Goal: Information Seeking & Learning: Learn about a topic

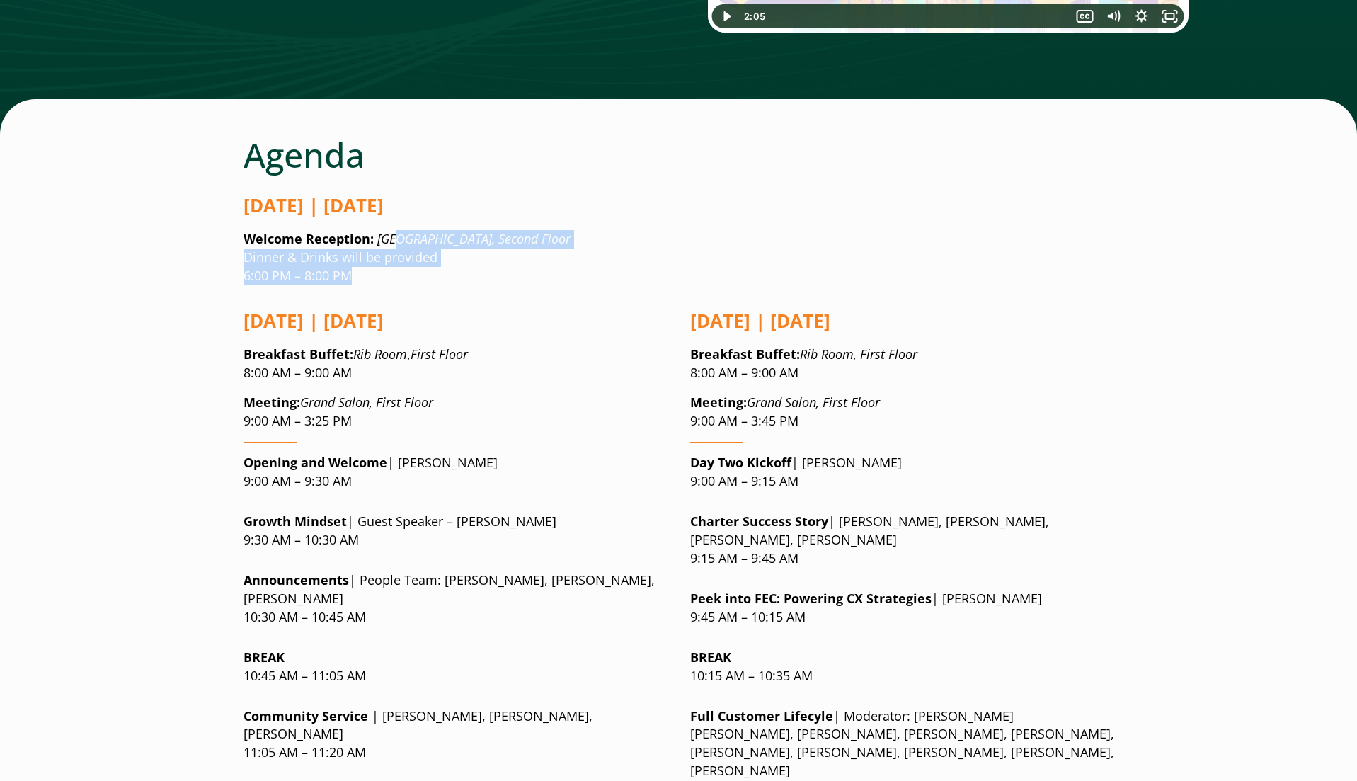
click at [415, 230] on p "Welcome Reception: [GEOGRAPHIC_DATA], Second Floor Dinner & Drinks will be prov…" at bounding box center [679, 257] width 871 height 55
click at [422, 230] on p "Welcome Reception: [GEOGRAPHIC_DATA], Second Floor Dinner & Drinks will be prov…" at bounding box center [679, 257] width 871 height 55
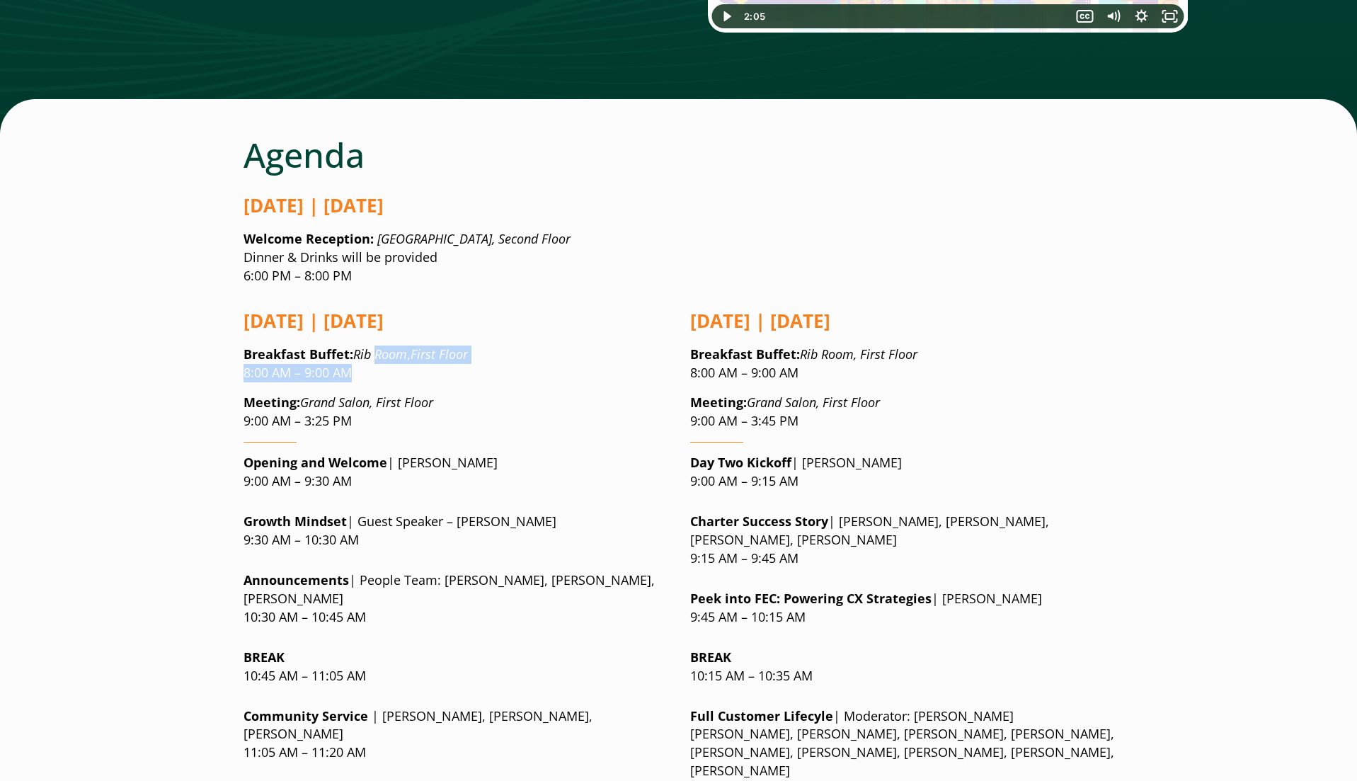
drag, startPoint x: 379, startPoint y: 266, endPoint x: 406, endPoint y: 290, distance: 37.1
click at [406, 346] on p "Breakfast Buffet : Rib Room , First Floor 8:00 AM – 9:00 AM" at bounding box center [456, 364] width 424 height 37
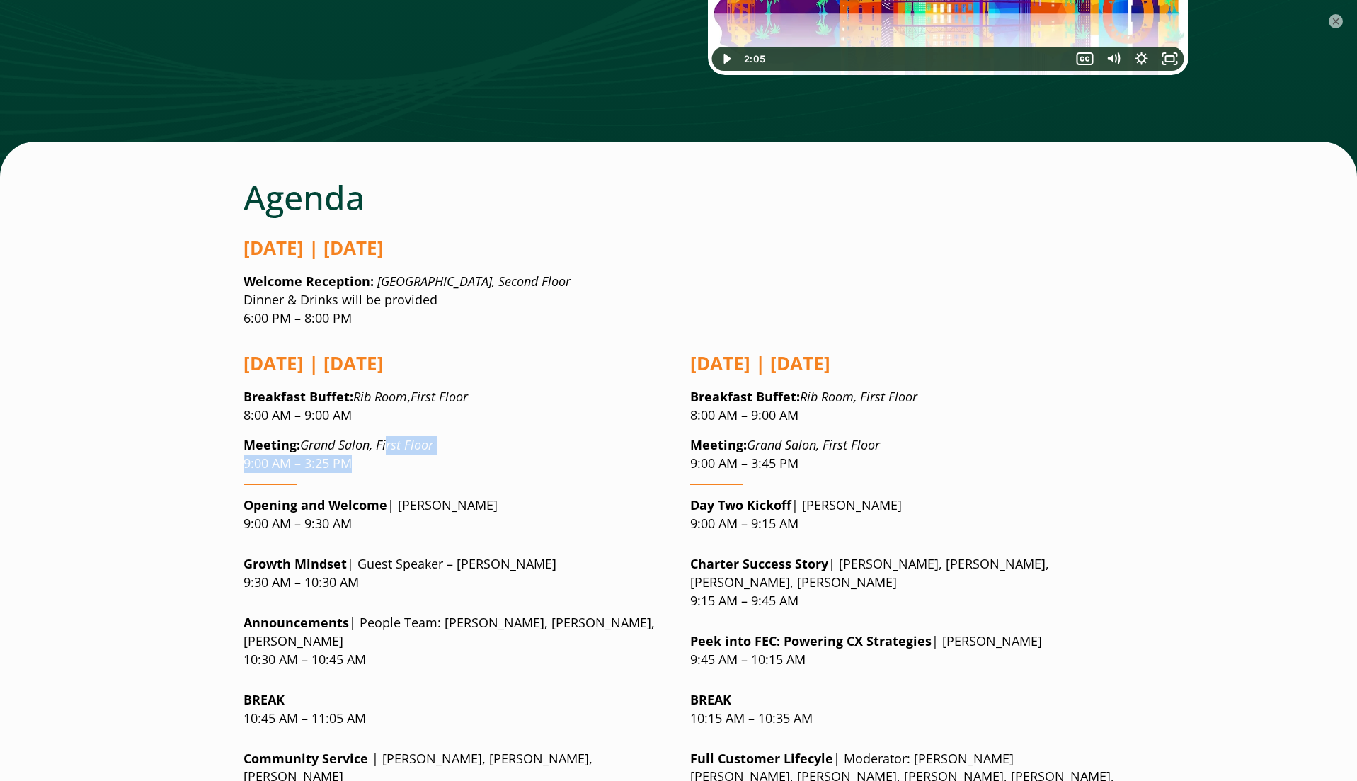
drag, startPoint x: 390, startPoint y: 358, endPoint x: 398, endPoint y: 380, distance: 22.6
click at [423, 436] on p "Meeting: Grand Salon, First Floor 9:00 AM – 3:25 PM" at bounding box center [456, 454] width 424 height 37
drag, startPoint x: 342, startPoint y: 421, endPoint x: 383, endPoint y: 439, distance: 44.7
click at [384, 496] on p "Opening and Welcome | [PERSON_NAME] 9:00 AM – 9:30 AM" at bounding box center [456, 514] width 424 height 37
click at [387, 496] on p "Opening and Welcome | [PERSON_NAME] 9:00 AM – 9:30 AM" at bounding box center [456, 514] width 424 height 37
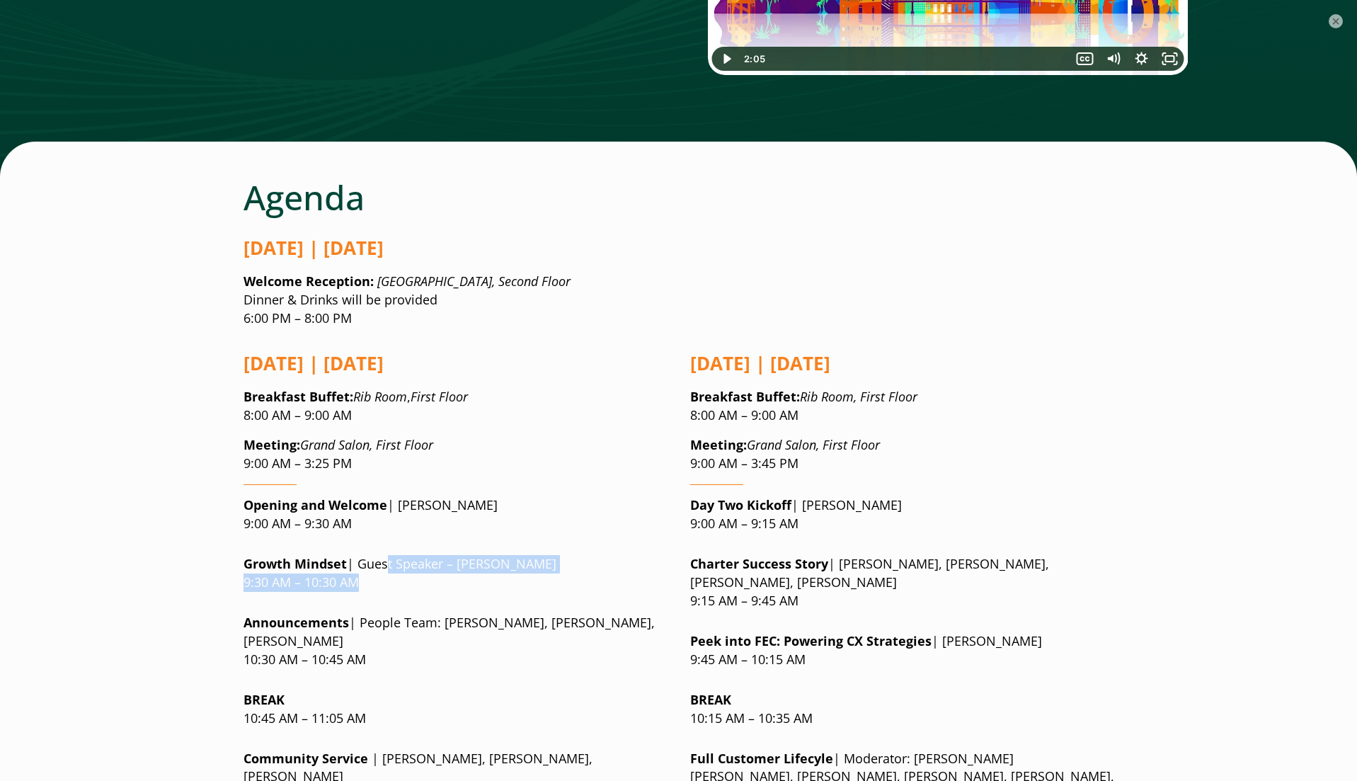
drag, startPoint x: 381, startPoint y: 469, endPoint x: 415, endPoint y: 498, distance: 44.2
click at [415, 555] on p "Growth Mindset | Guest Speaker – [PERSON_NAME] 9:30 AM – 10:30 AM" at bounding box center [456, 573] width 424 height 37
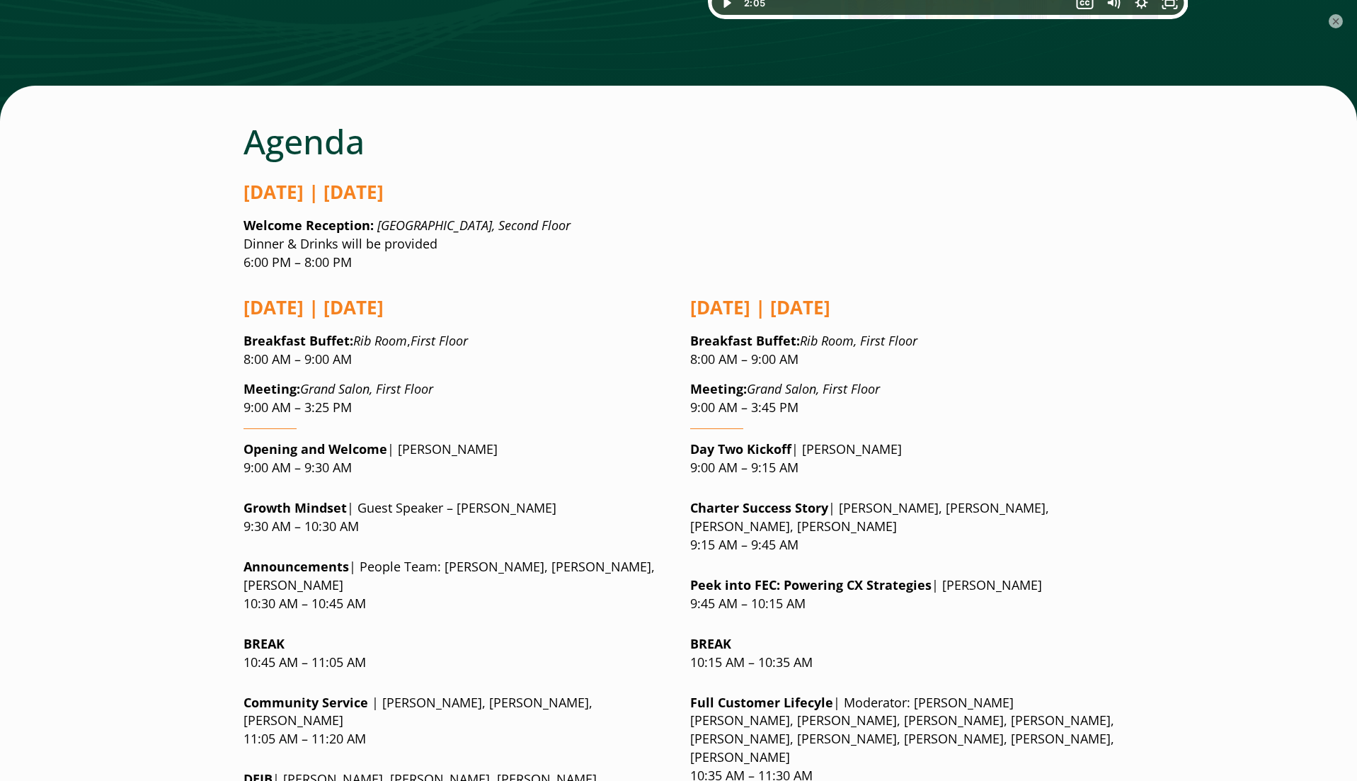
scroll to position [1042, 0]
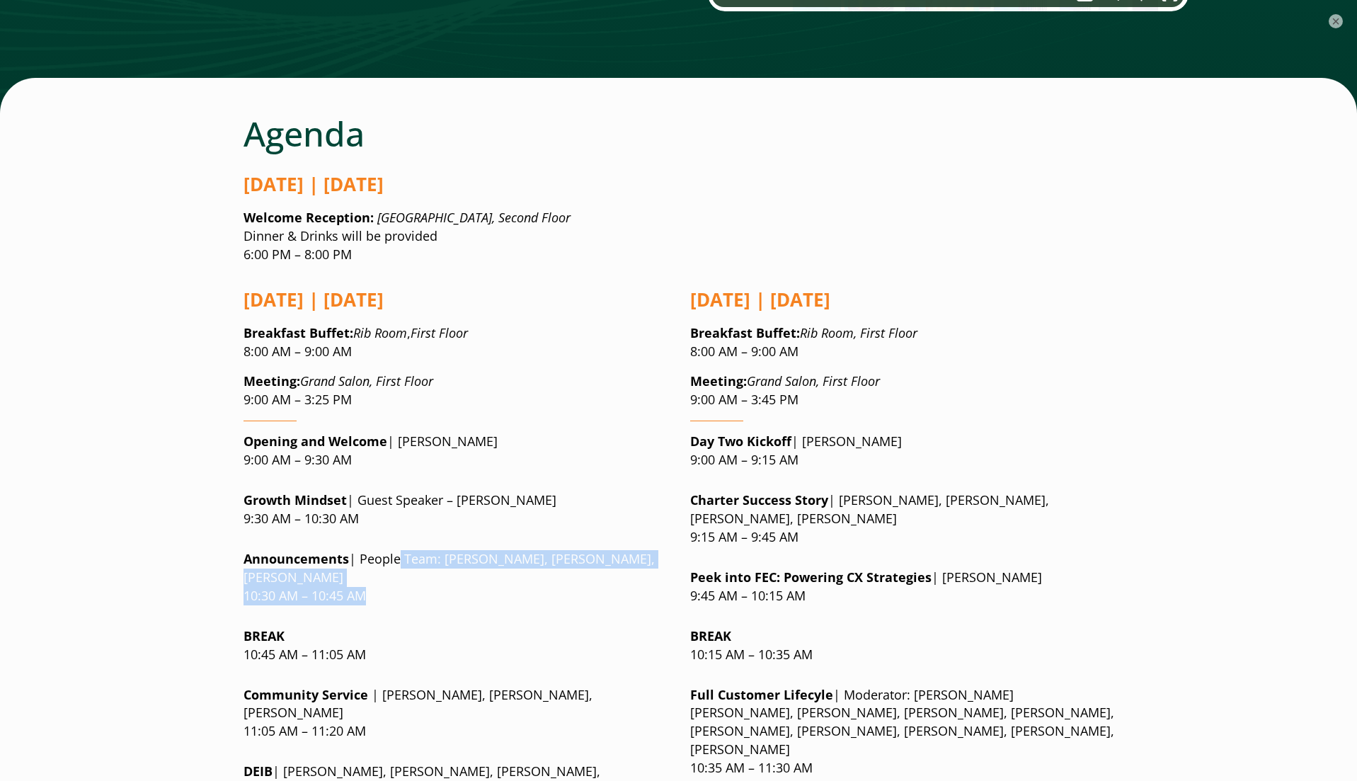
drag, startPoint x: 402, startPoint y: 472, endPoint x: 460, endPoint y: 508, distance: 68.0
click at [460, 550] on p "Announcements | People Team: [PERSON_NAME], [PERSON_NAME], [PERSON_NAME] 10:30 …" at bounding box center [456, 577] width 424 height 55
click at [461, 550] on p "Announcements | People Team: [PERSON_NAME], [PERSON_NAME], [PERSON_NAME] 10:30 …" at bounding box center [456, 577] width 424 height 55
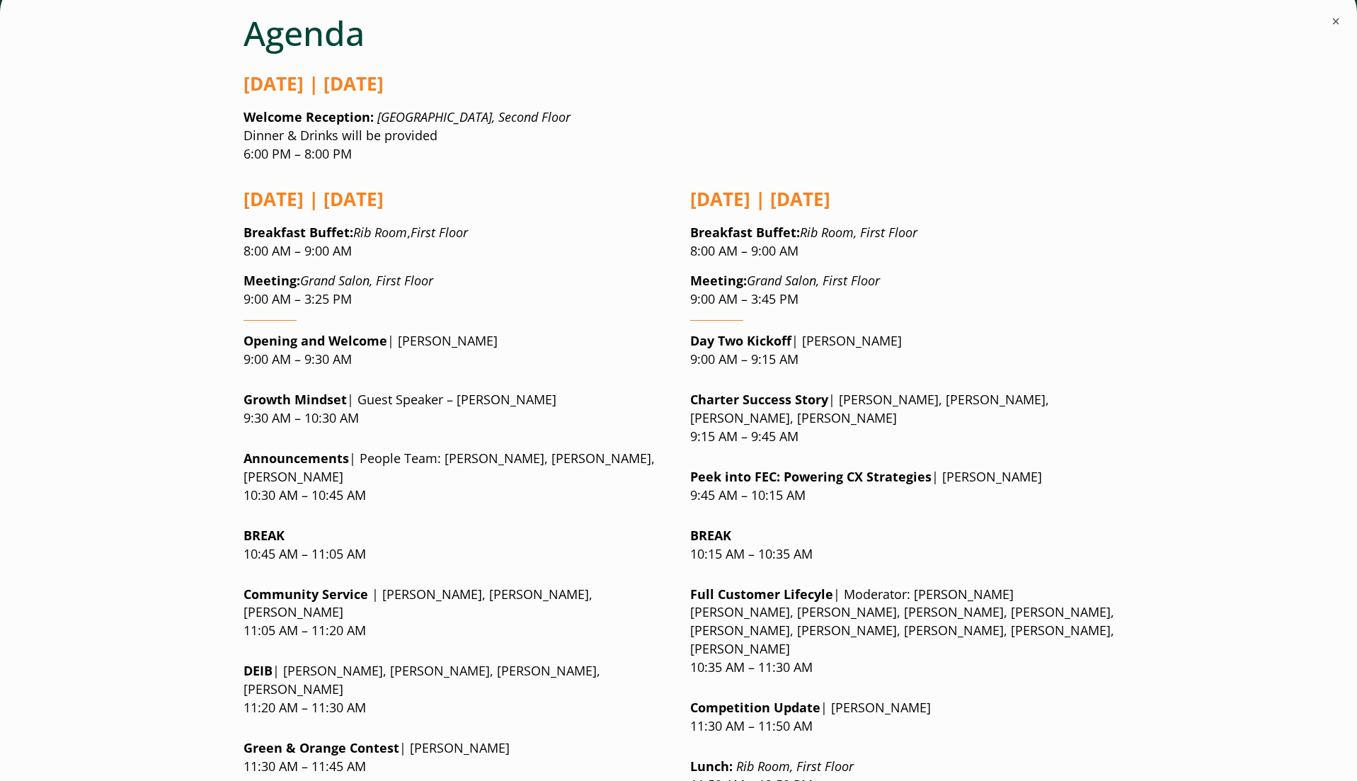
scroll to position [1143, 0]
drag, startPoint x: 341, startPoint y: 508, endPoint x: 378, endPoint y: 532, distance: 44.0
click at [379, 584] on p "Community Service | [PERSON_NAME], [PERSON_NAME], [PERSON_NAME] 11:05 AM – 11:2…" at bounding box center [456, 611] width 424 height 55
click at [385, 535] on div "[DATE] | [DATE] Breakfast Buffet : Rib Room , First Floor 8:00 AM – 9:00 AM Mee…" at bounding box center [456, 723] width 424 height 1100
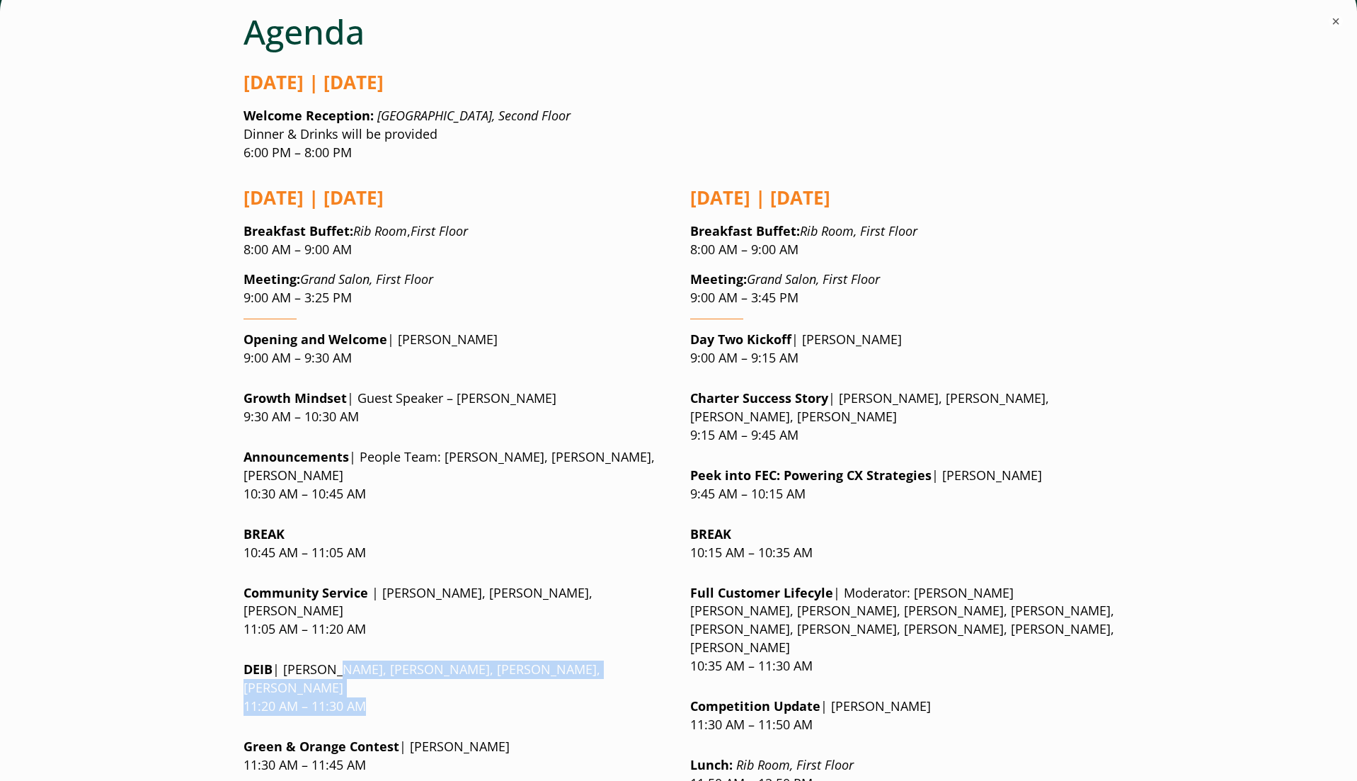
drag, startPoint x: 325, startPoint y: 568, endPoint x: 375, endPoint y: 588, distance: 54.0
click at [375, 661] on p "DEIB | [PERSON_NAME], [PERSON_NAME], [PERSON_NAME], [PERSON_NAME] 11:20 AM – 11…" at bounding box center [456, 688] width 424 height 55
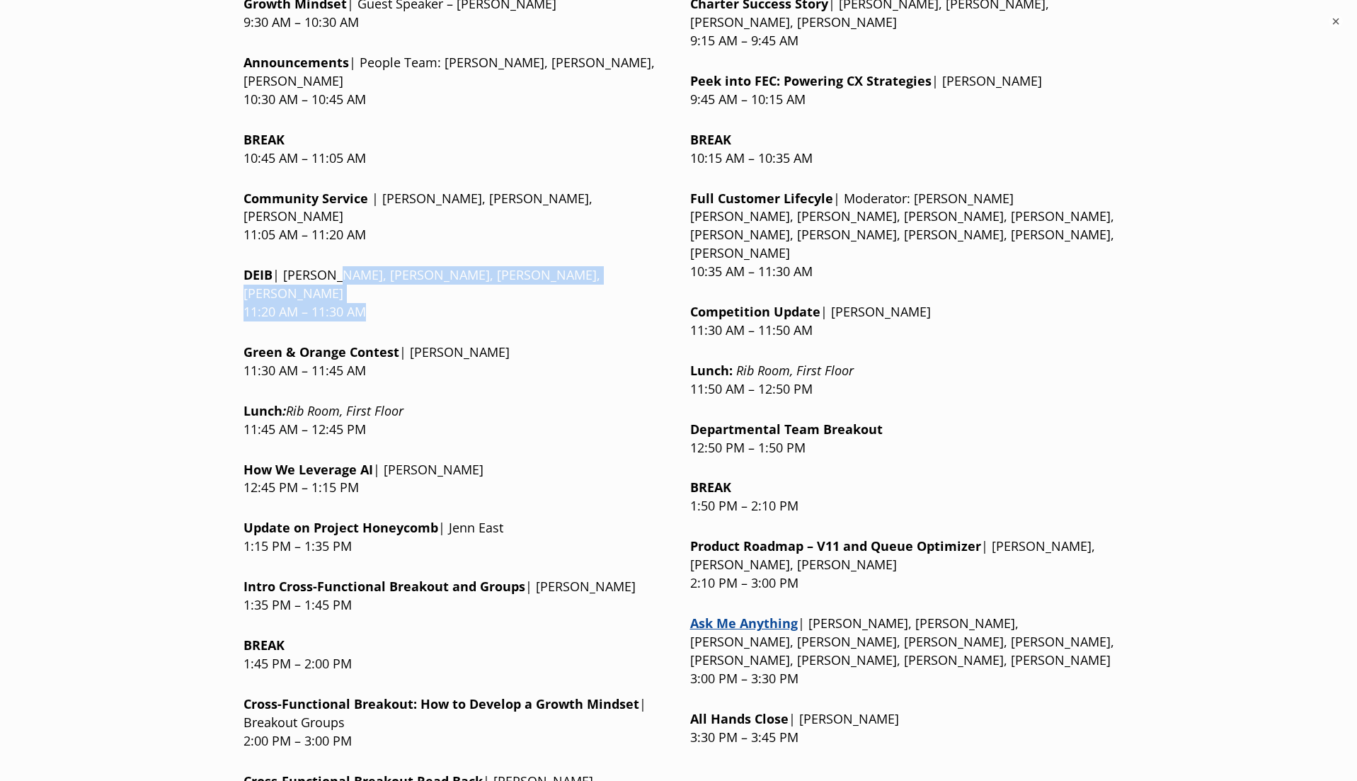
scroll to position [1552, 0]
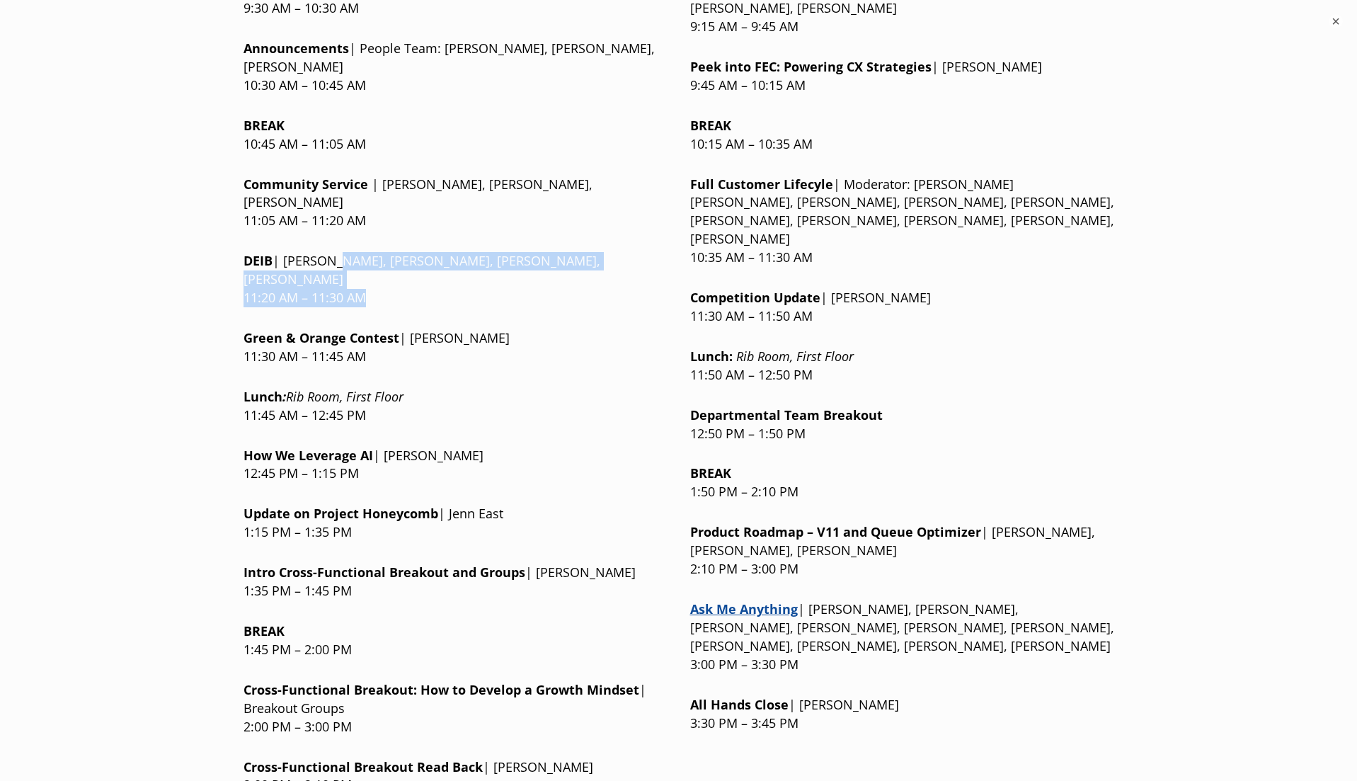
drag, startPoint x: 337, startPoint y: 566, endPoint x: 360, endPoint y: 584, distance: 29.3
click at [361, 681] on p "Cross-Functional Breakout: H ow to Develop a Growth Mindset | Breakout Groups 2…" at bounding box center [456, 708] width 424 height 55
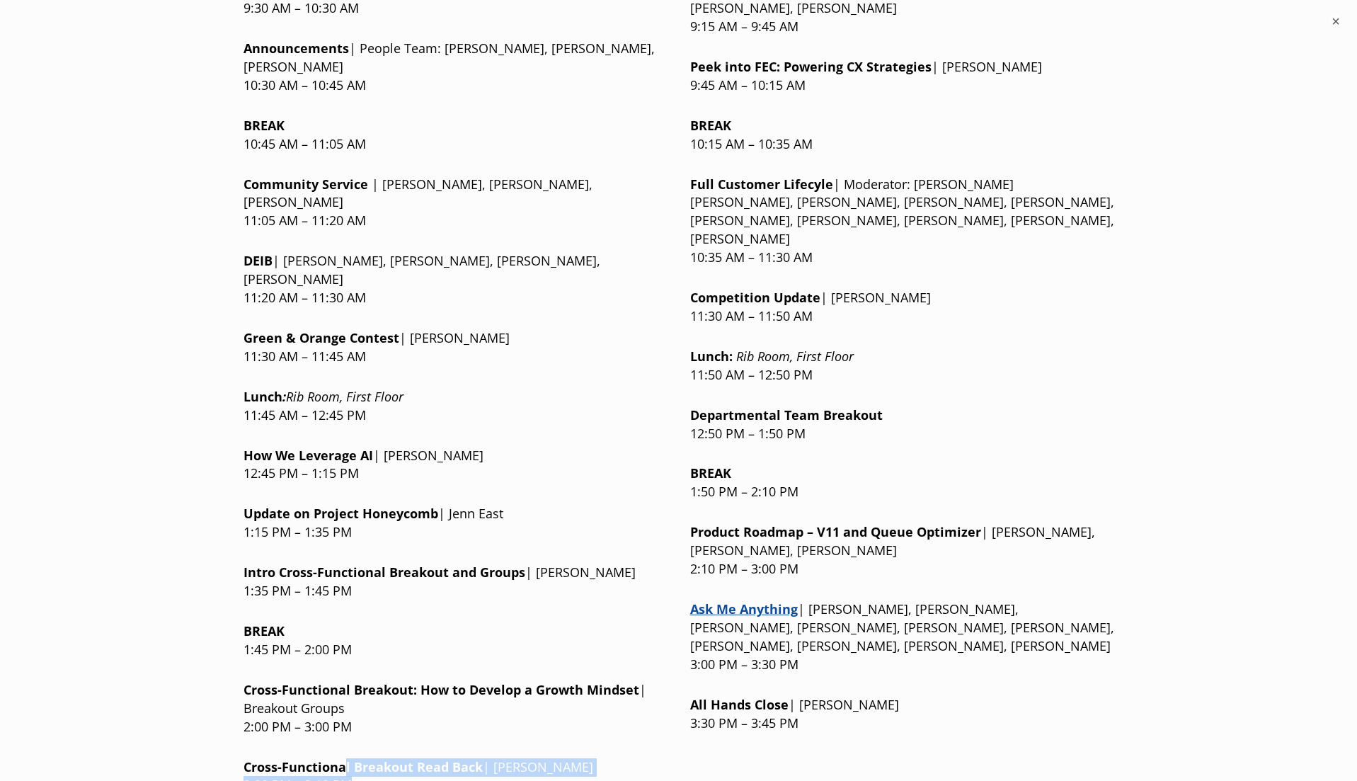
drag, startPoint x: 347, startPoint y: 640, endPoint x: 399, endPoint y: 659, distance: 55.8
click at [399, 758] on p "Cross-Functional Breakou t Read Back | [PERSON_NAME] 3:00 PM – 3:10 PM" at bounding box center [456, 776] width 424 height 37
click at [411, 758] on p "Cross-Functional Breakou t Read Back | [PERSON_NAME] 3:00 PM – 3:10 PM" at bounding box center [456, 776] width 424 height 37
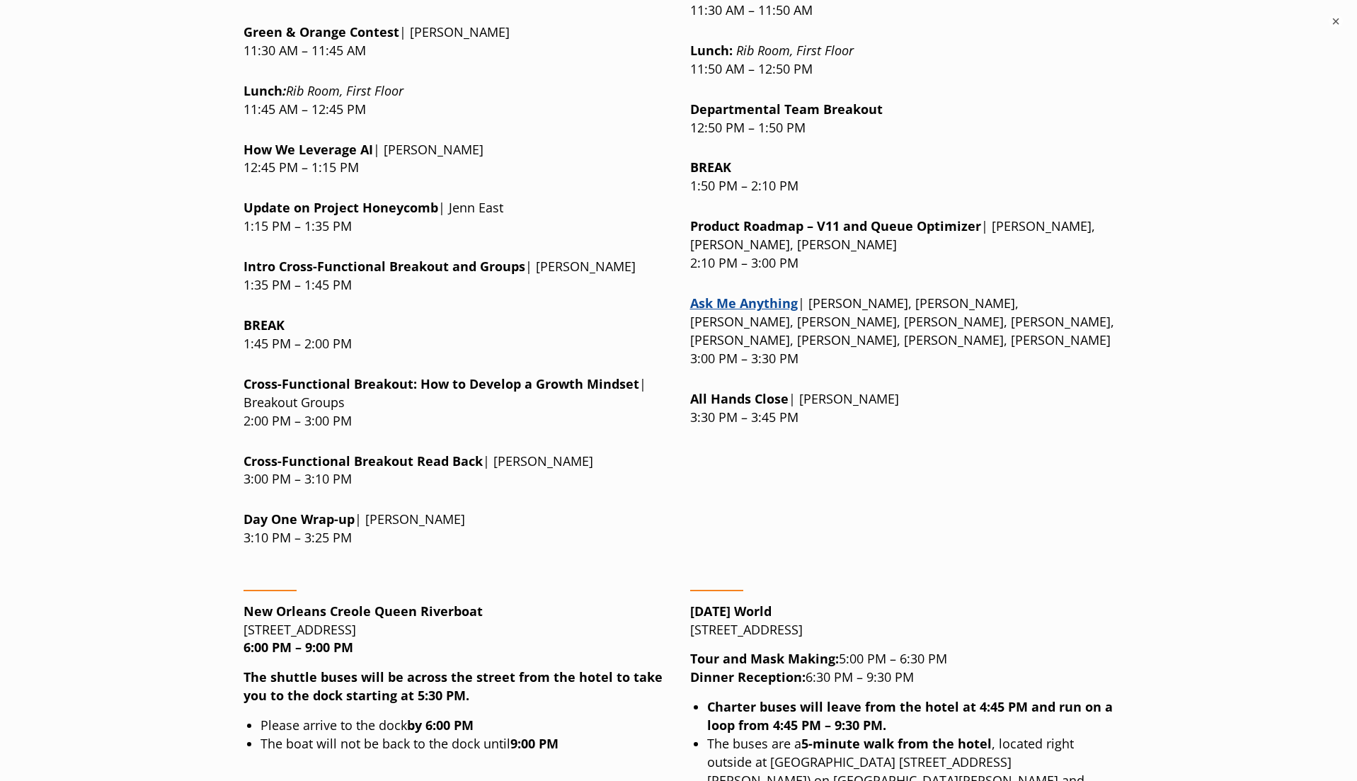
scroll to position [1860, 0]
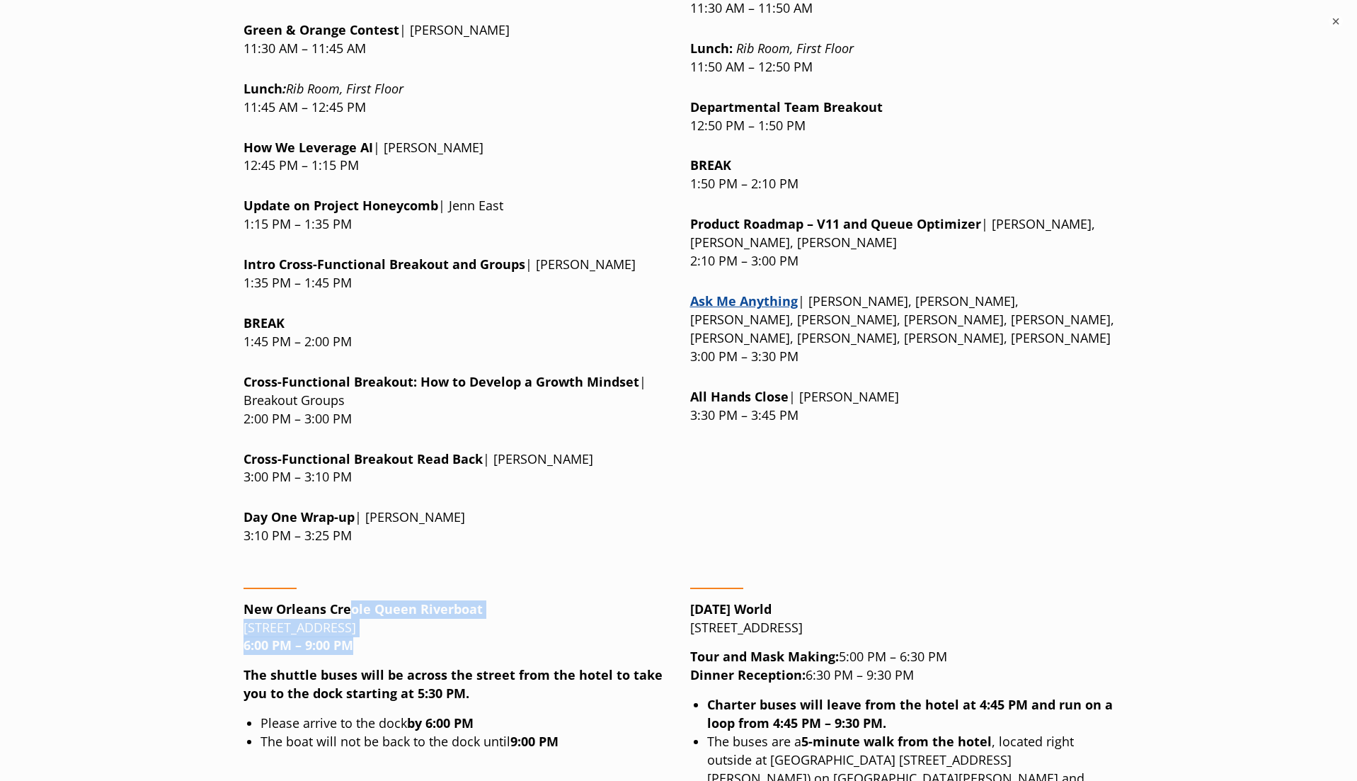
drag, startPoint x: 351, startPoint y: 484, endPoint x: 446, endPoint y: 522, distance: 102.0
click at [446, 600] on p "New Orleans Creole [GEOGRAPHIC_DATA][STREET_ADDRESS] 6:00 PM – 9:00 PM" at bounding box center [456, 627] width 424 height 55
click at [472, 600] on p "New Orleans Creole [GEOGRAPHIC_DATA][STREET_ADDRESS] 6:00 PM – 9:00 PM" at bounding box center [456, 627] width 424 height 55
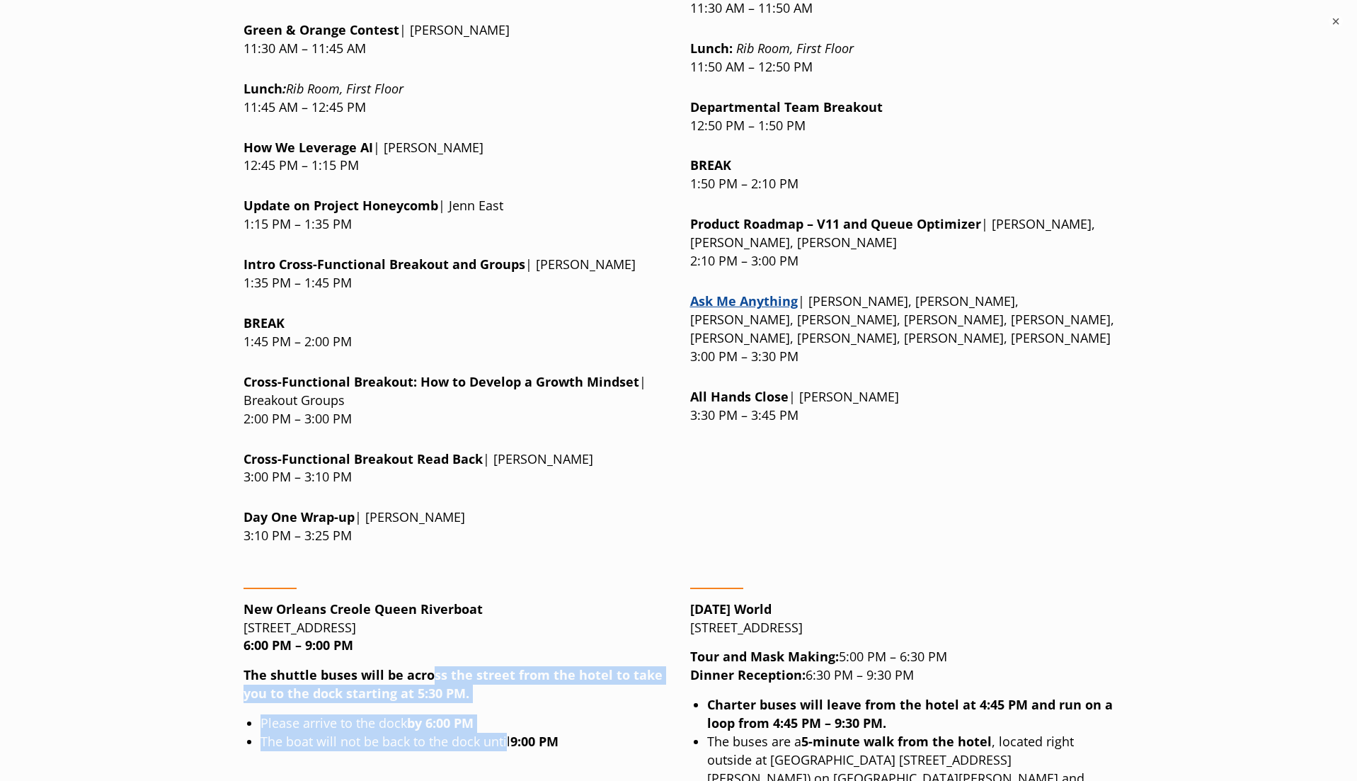
drag, startPoint x: 428, startPoint y: 554, endPoint x: 505, endPoint y: 620, distance: 101.4
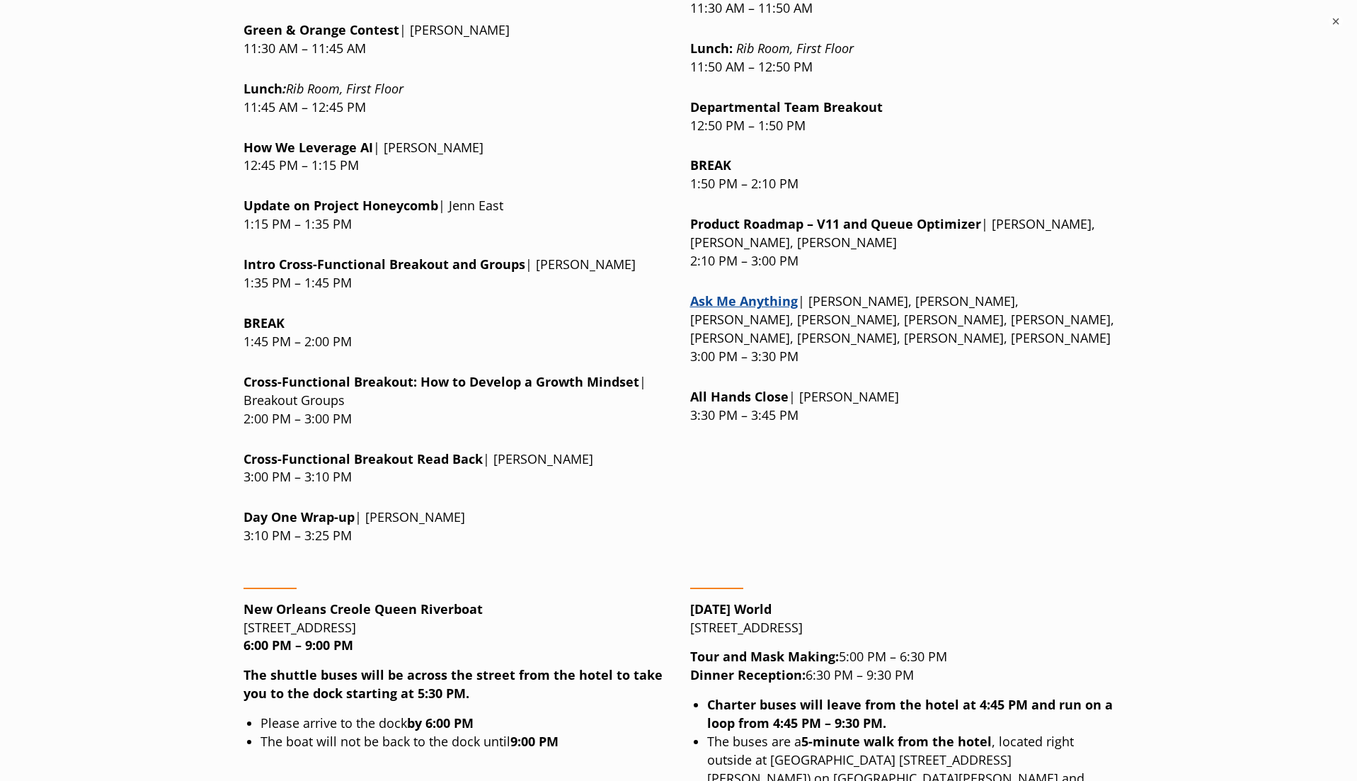
drag, startPoint x: 555, startPoint y: 629, endPoint x: 457, endPoint y: 600, distance: 102.4
click at [501, 714] on li "Please arrive to the dock by 6:00 PM" at bounding box center [464, 723] width 407 height 18
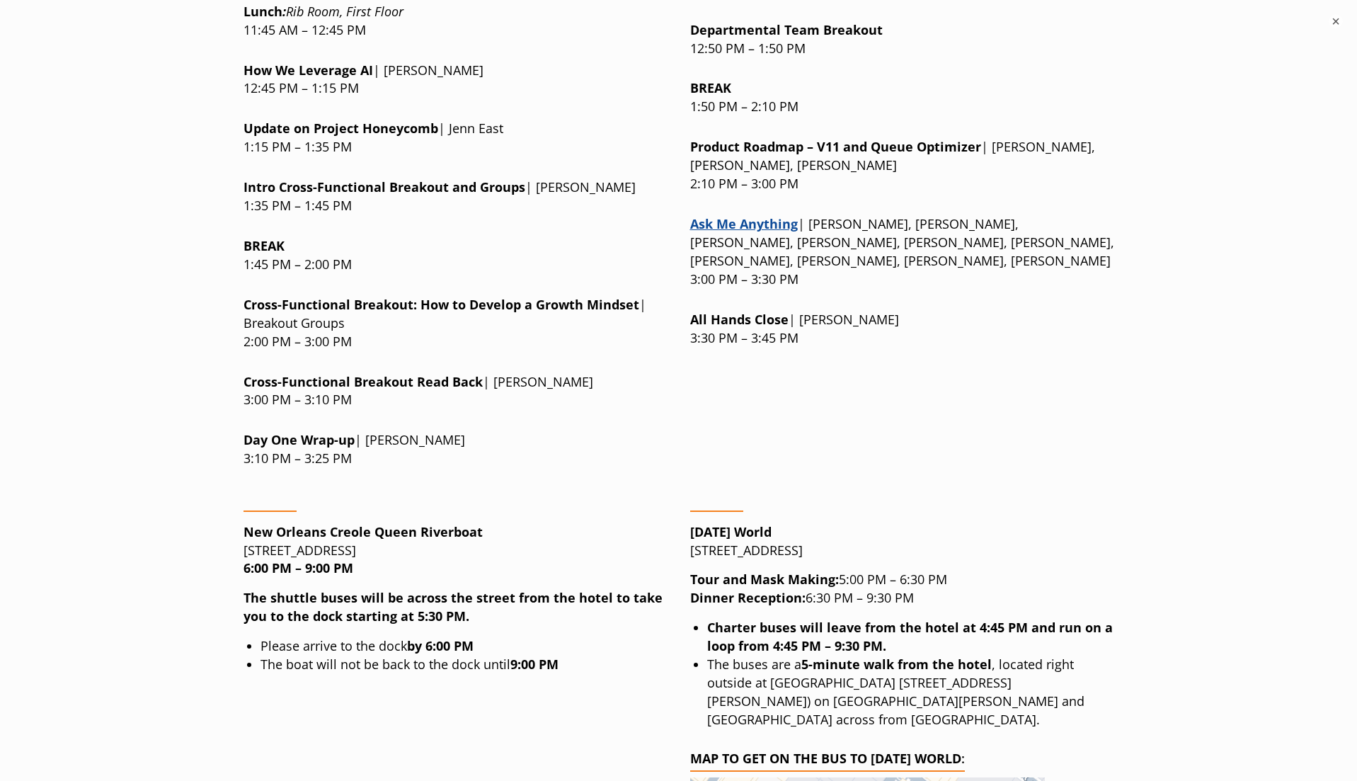
scroll to position [1938, 0]
drag, startPoint x: 731, startPoint y: 409, endPoint x: 799, endPoint y: 432, distance: 71.9
click at [801, 523] on p "[DATE] World [STREET_ADDRESS]" at bounding box center [902, 541] width 424 height 37
drag, startPoint x: 820, startPoint y: 452, endPoint x: 908, endPoint y: 479, distance: 91.8
click at [908, 570] on p "Tour and Mask Making: 5:00 PM – 6:30 PM Dinner Reception: 6:30 PM – 9:30 PM" at bounding box center [902, 588] width 424 height 37
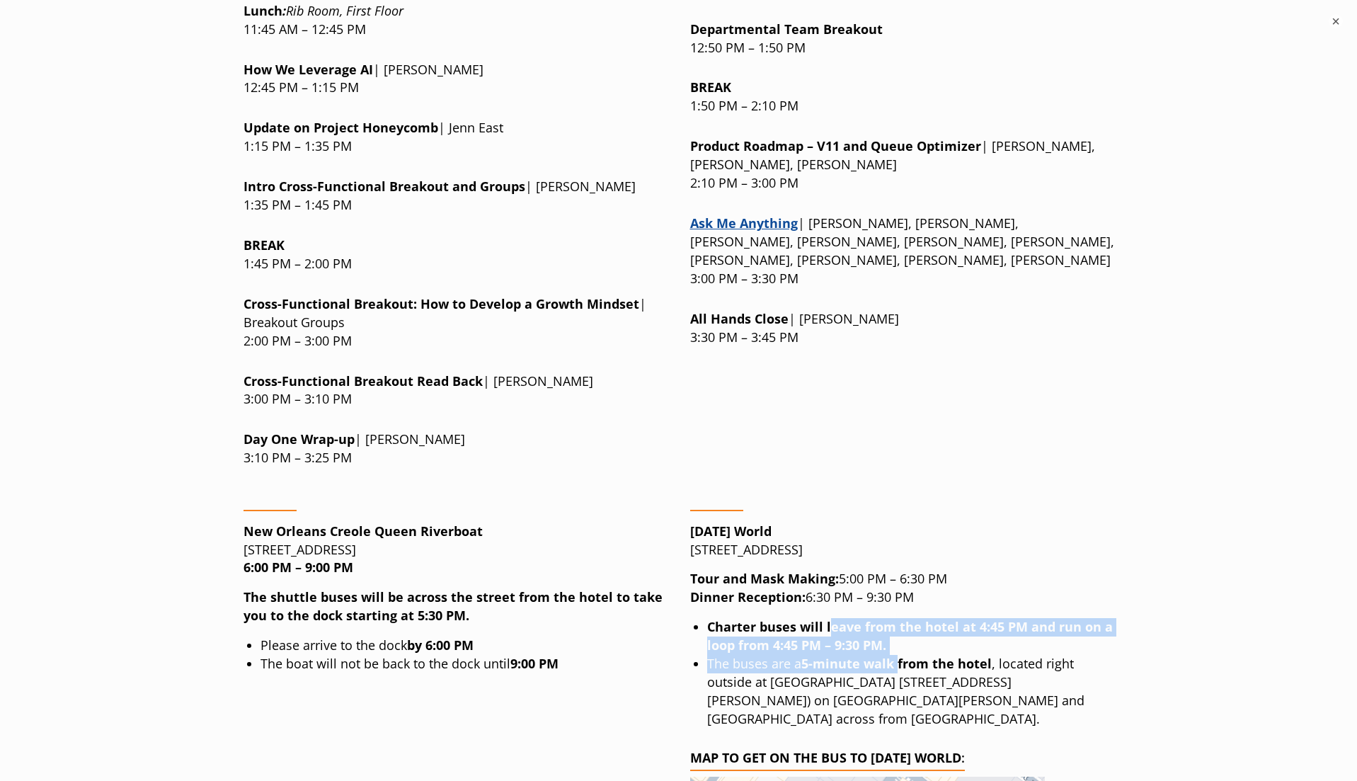
drag, startPoint x: 830, startPoint y: 504, endPoint x: 896, endPoint y: 539, distance: 75.1
click at [896, 618] on ul "Charter buses will leave from the hotel at 4:45 PM and run on a loop from 4:45 …" at bounding box center [910, 673] width 407 height 110
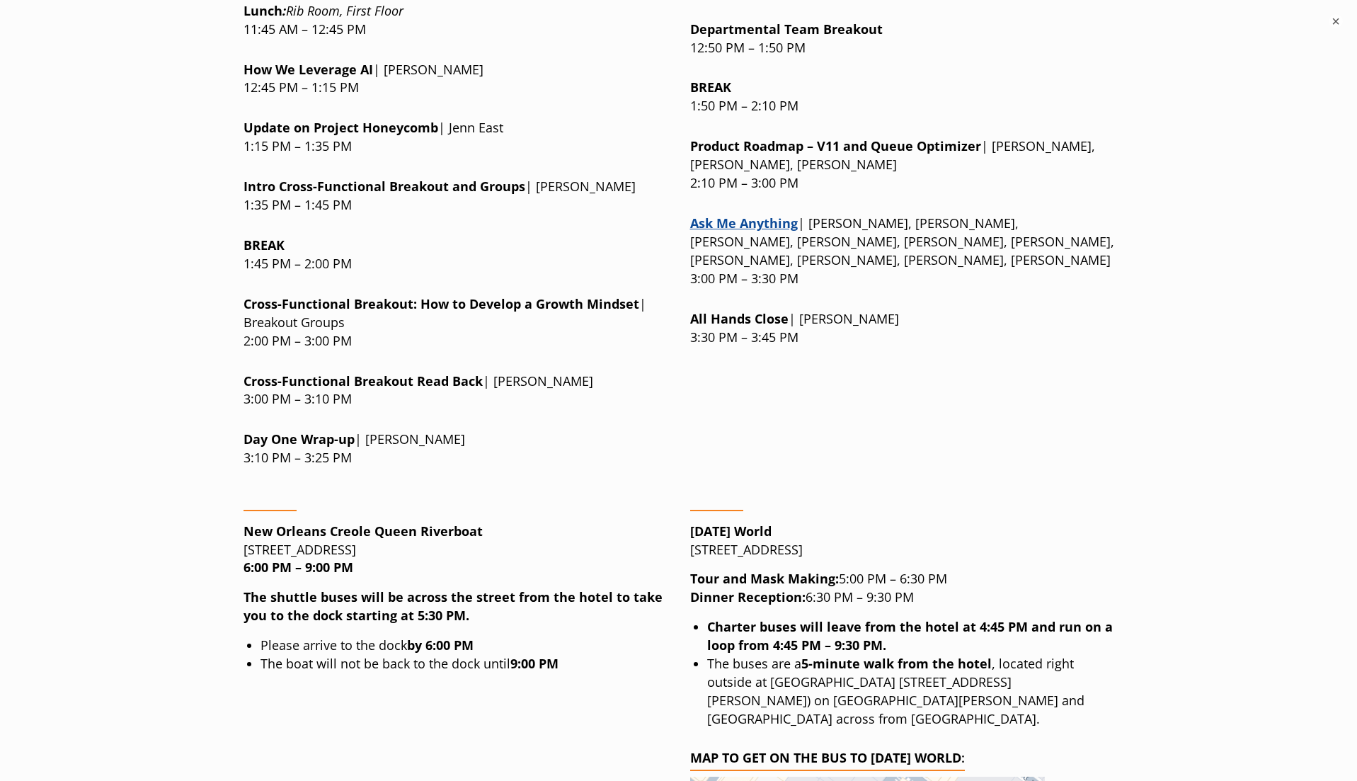
click at [908, 655] on strong "5-minute walk from the hotel" at bounding box center [896, 663] width 190 height 17
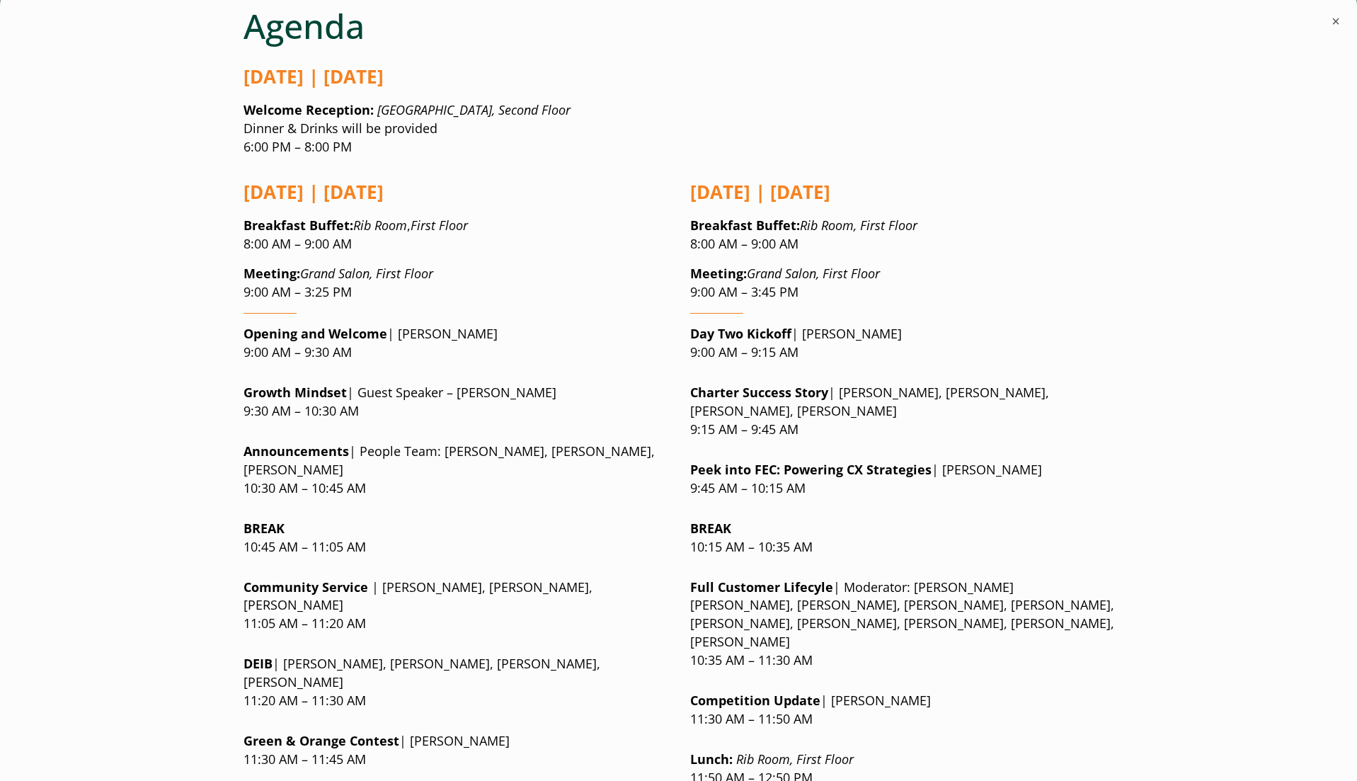
scroll to position [1146, 0]
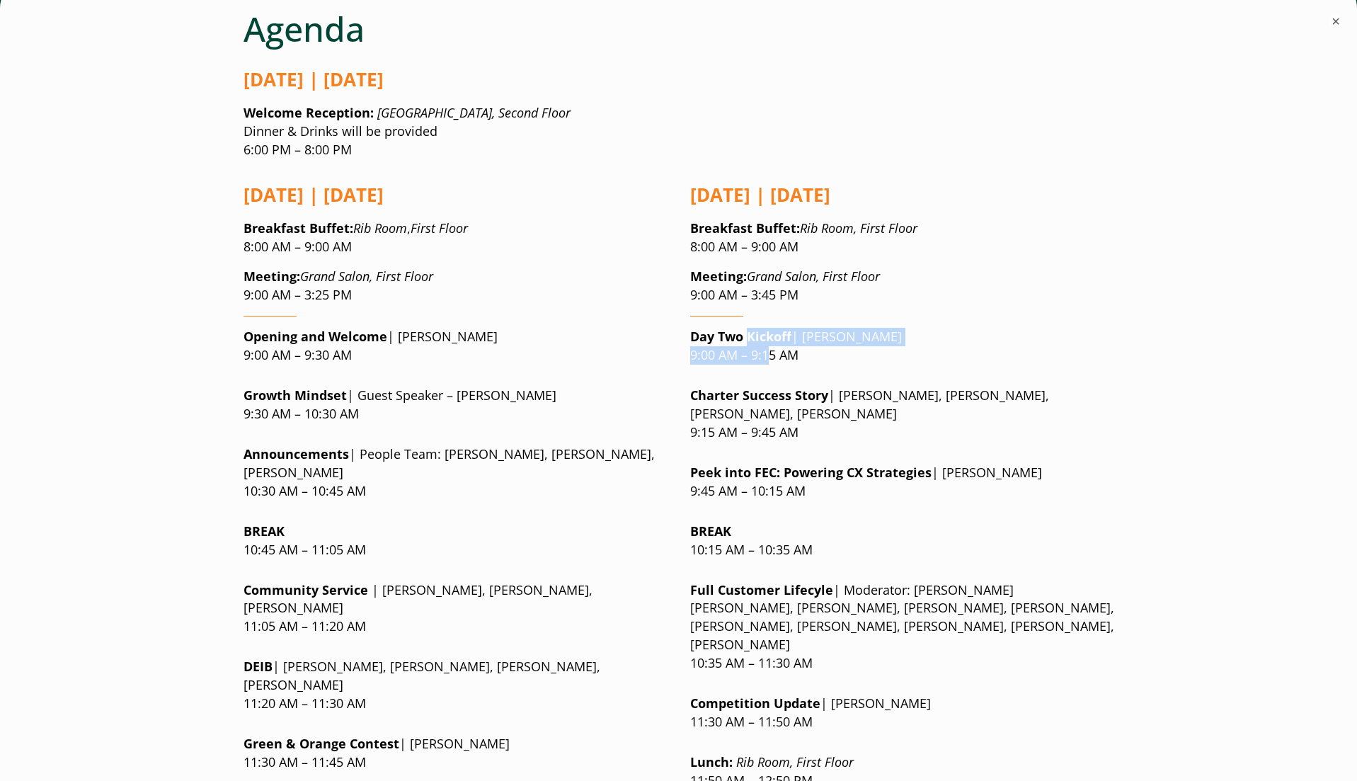
drag, startPoint x: 751, startPoint y: 251, endPoint x: 767, endPoint y: 265, distance: 21.1
click at [767, 328] on p "Day Two Kickoff | [PERSON_NAME] 9:00 AM – 9:15 AM" at bounding box center [902, 346] width 424 height 37
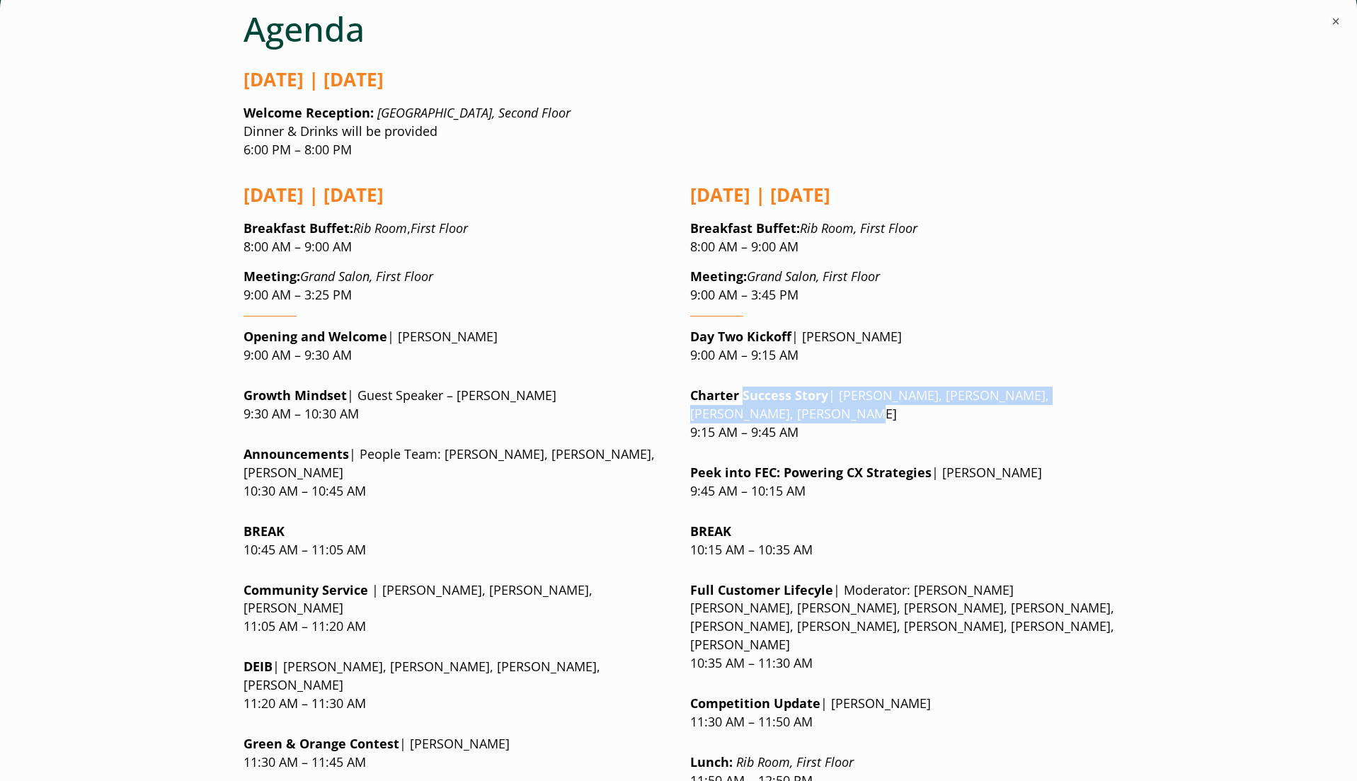
drag, startPoint x: 741, startPoint y: 309, endPoint x: 809, endPoint y: 326, distance: 70.1
click at [809, 387] on p "Charter Success Story | [PERSON_NAME], [PERSON_NAME], [PERSON_NAME], [PERSON_NA…" at bounding box center [902, 414] width 424 height 55
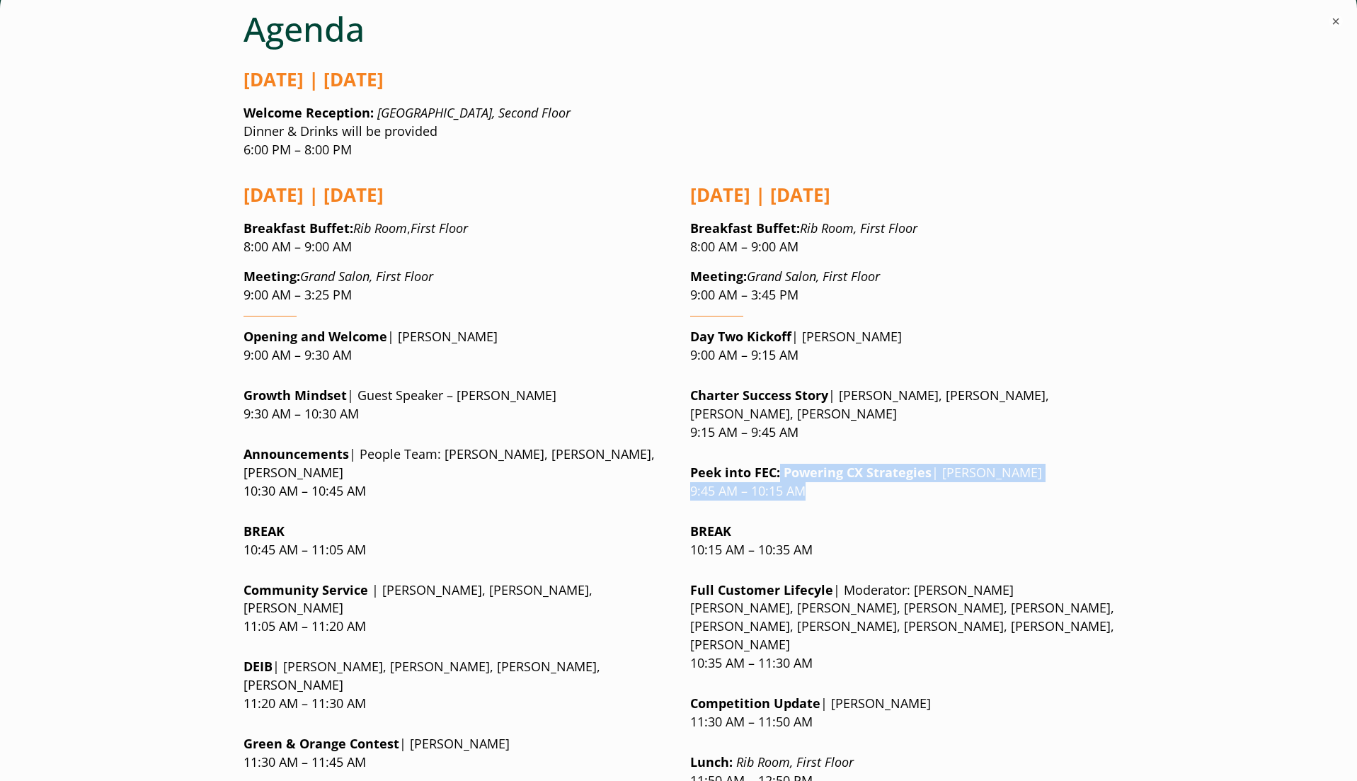
drag, startPoint x: 778, startPoint y: 380, endPoint x: 878, endPoint y: 403, distance: 102.4
click at [878, 464] on p "Peek into FEC: Powering CX Strategies | [PERSON_NAME] 9:45 AM – 10:15 AM" at bounding box center [902, 482] width 424 height 37
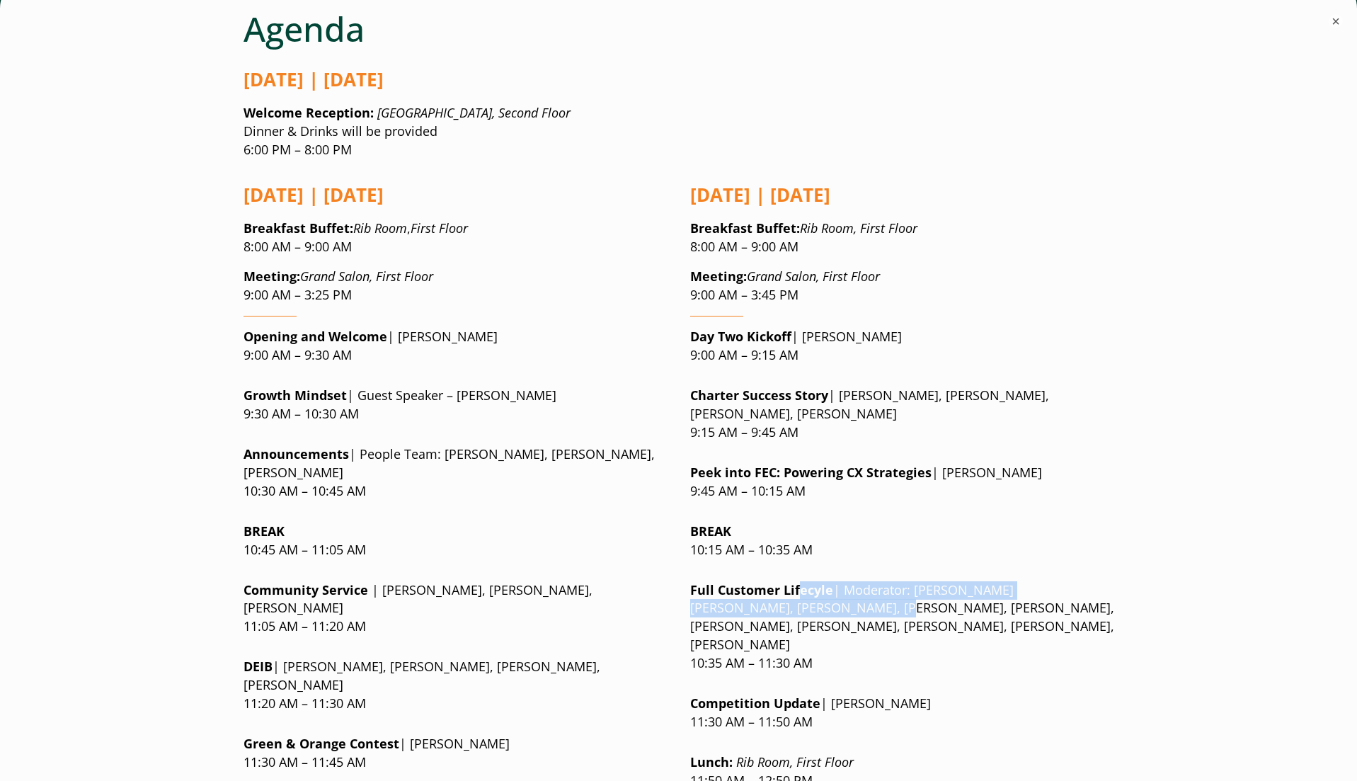
drag, startPoint x: 797, startPoint y: 503, endPoint x: 852, endPoint y: 537, distance: 64.2
click at [852, 581] on p "Full Customer Lifecyle | Moderator: [PERSON_NAME] [PERSON_NAME], [PERSON_NAME],…" at bounding box center [902, 627] width 424 height 92
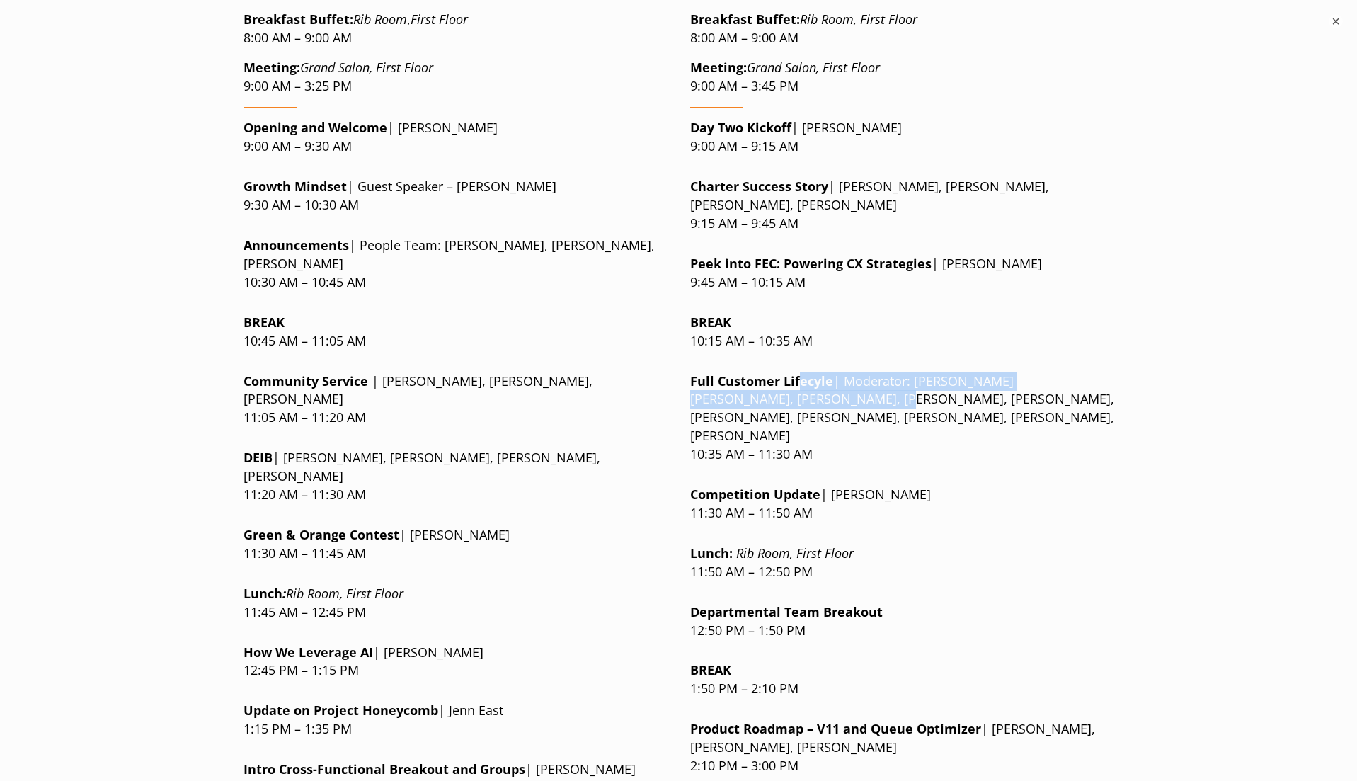
scroll to position [1370, 0]
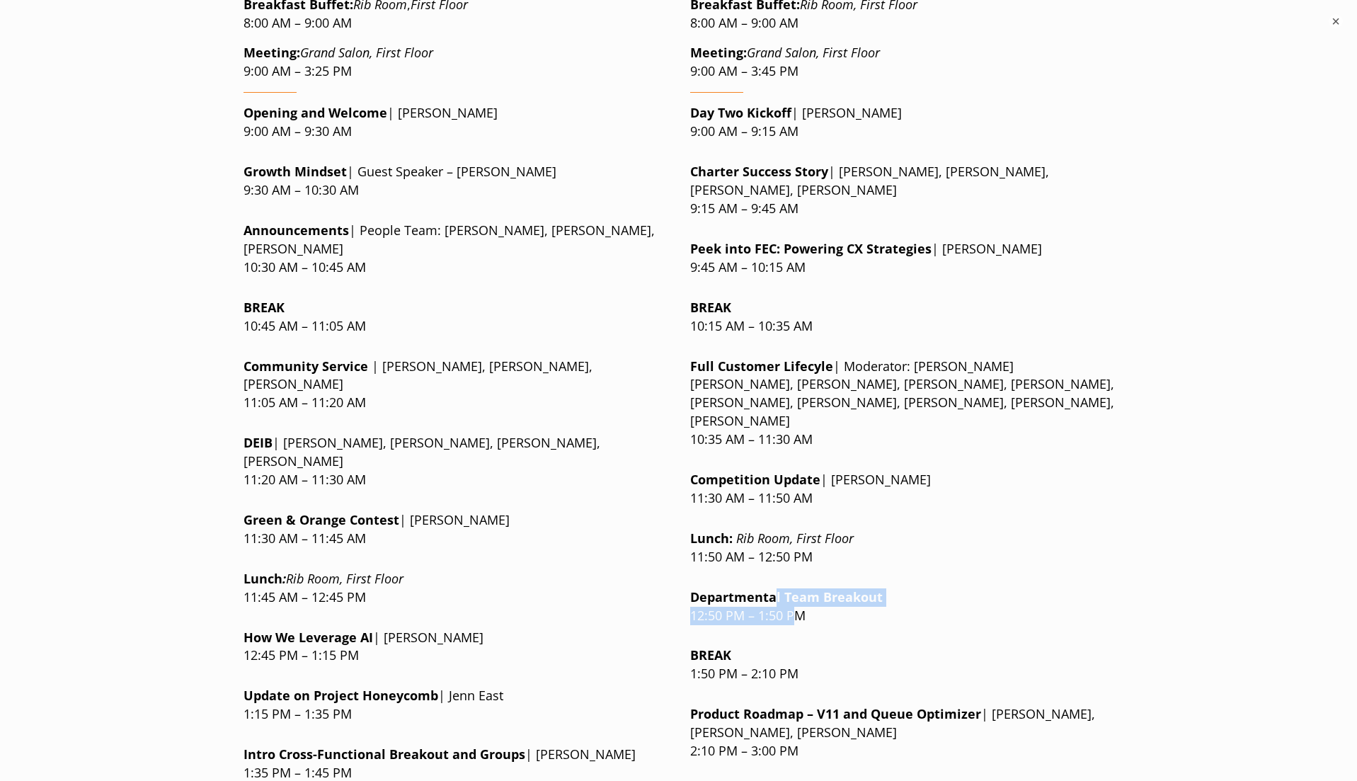
drag, startPoint x: 775, startPoint y: 498, endPoint x: 795, endPoint y: 508, distance: 23.1
click at [795, 588] on p "Departmental Team Breakout 12:50 PM – 1:50 PM" at bounding box center [902, 606] width 424 height 37
click at [812, 527] on div "[DATE] | [DATE] Breakfast Buffet : Rib Room, First Floor 8:00 AM – 9:00 AM Meet…" at bounding box center [902, 497] width 424 height 1100
click at [797, 695] on div at bounding box center [902, 700] width 424 height 11
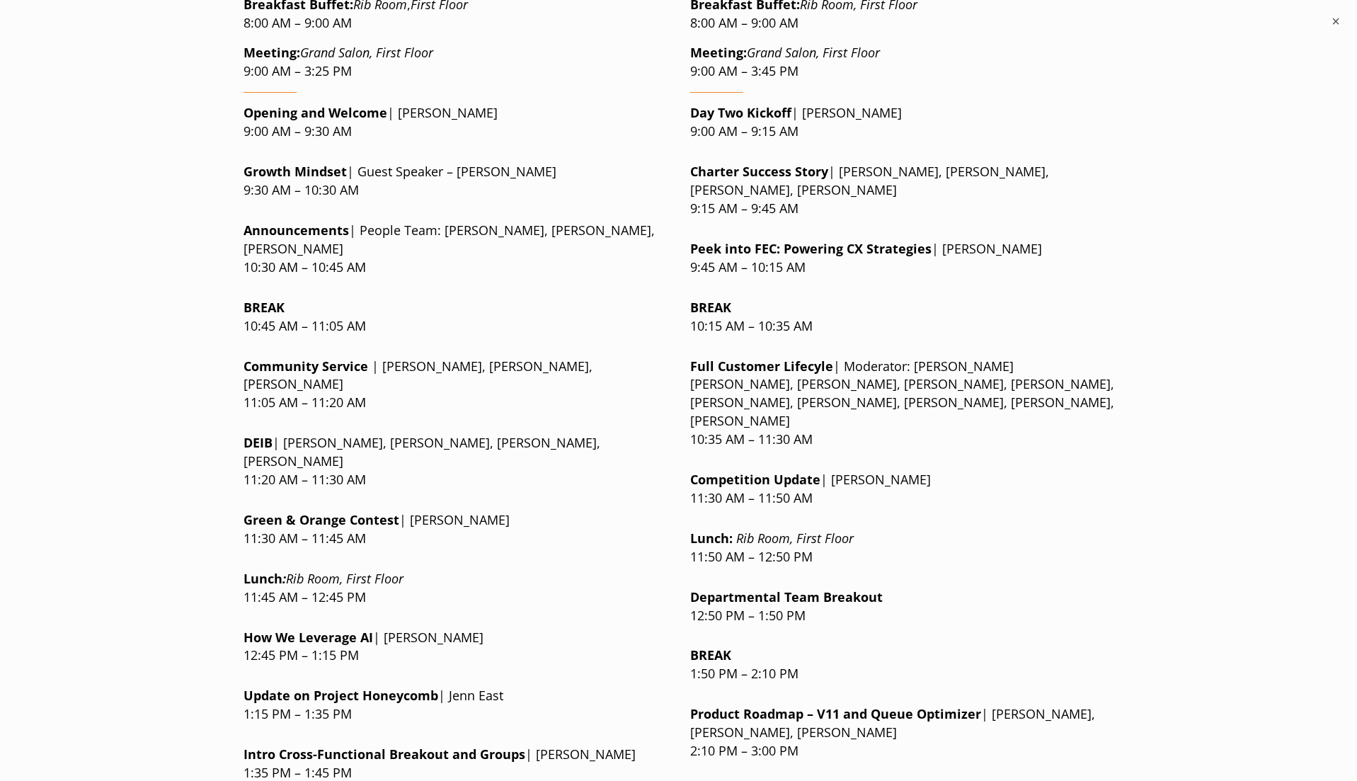
click at [797, 695] on div at bounding box center [902, 700] width 424 height 11
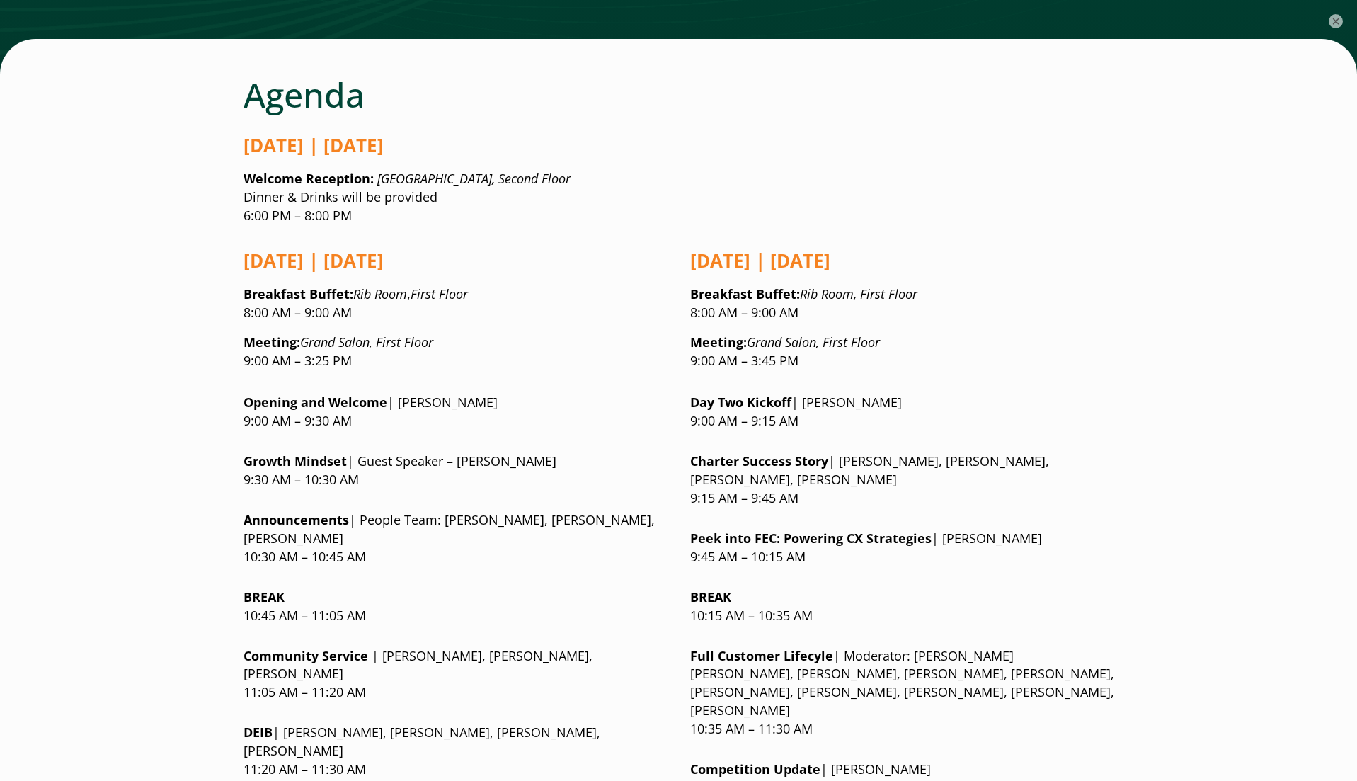
scroll to position [1091, 0]
